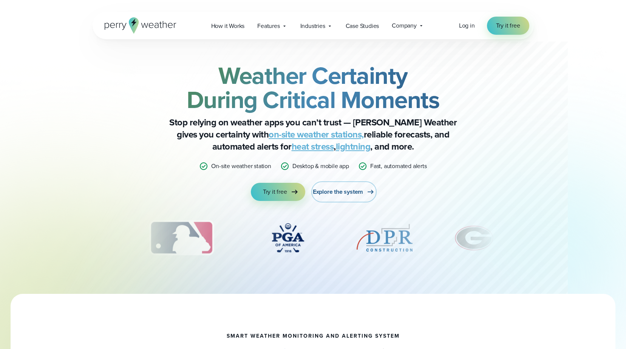
click at [348, 182] on span "Explore the system" at bounding box center [338, 191] width 50 height 9
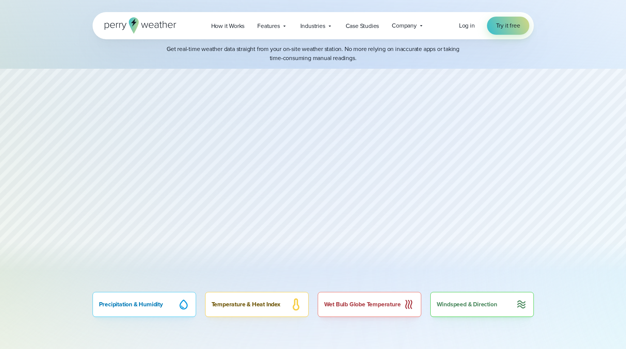
scroll to position [340, 0]
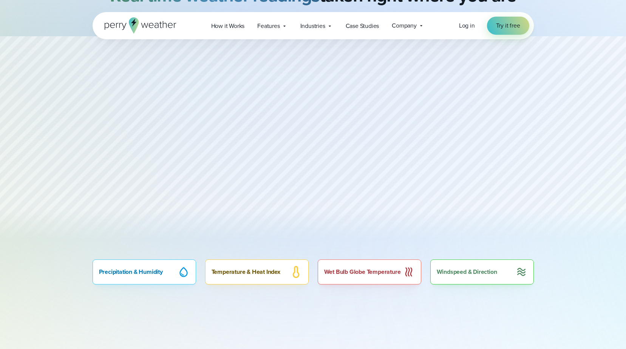
click at [100, 147] on div at bounding box center [313, 143] width 626 height 214
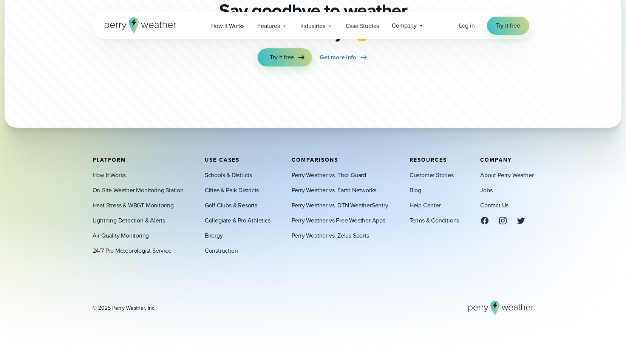
scroll to position [2649, 0]
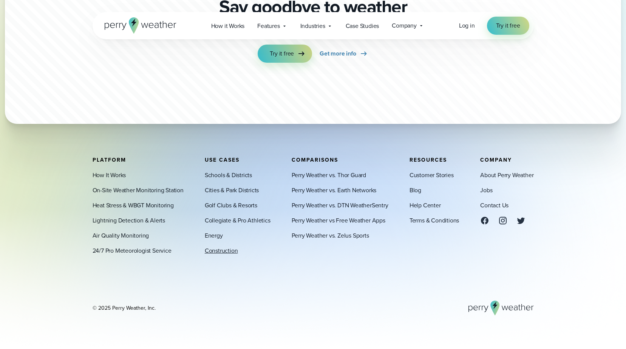
click at [221, 250] on link "Construction" at bounding box center [221, 250] width 33 height 9
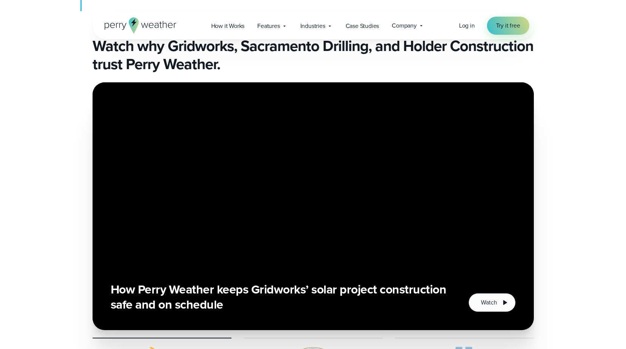
scroll to position [2568, 0]
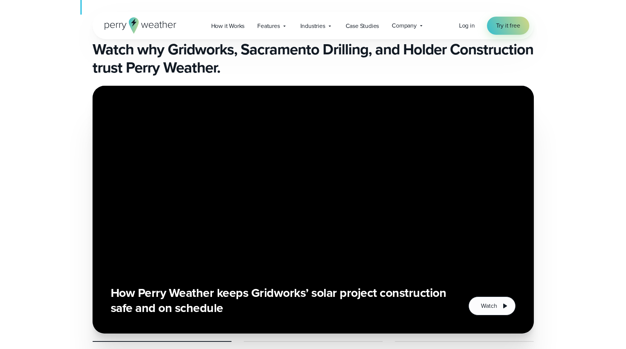
click at [586, 86] on div "How Perry Weather keeps Gridworks’ solar project construction safe and on sched…" at bounding box center [313, 228] width 626 height 285
